Goal: Transaction & Acquisition: Purchase product/service

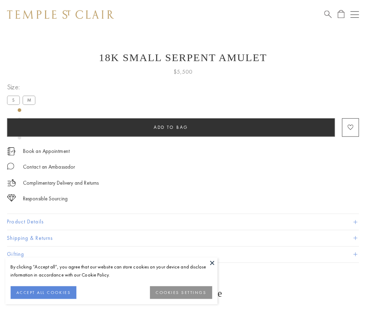
scroll to position [28, 0]
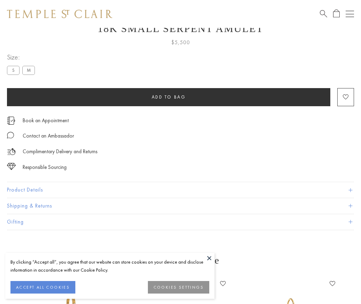
click at [168, 97] on span "Add to bag" at bounding box center [169, 97] width 34 height 6
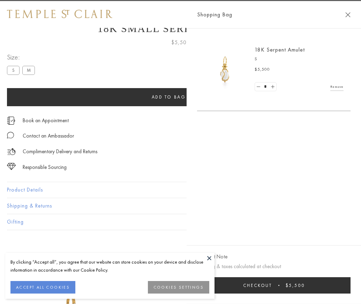
click at [349, 291] on button "Checkout $5,500" at bounding box center [273, 285] width 153 height 16
